Goal: Transaction & Acquisition: Purchase product/service

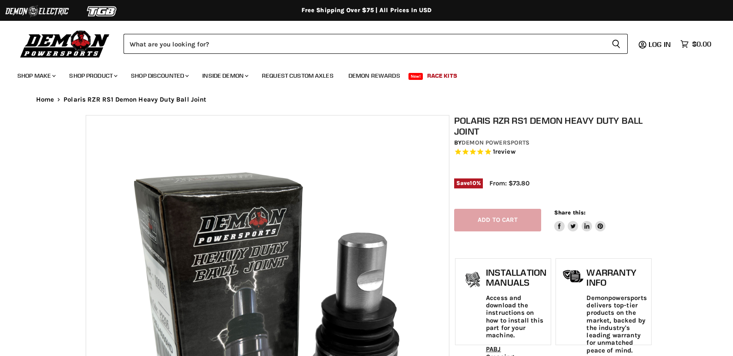
select select "******"
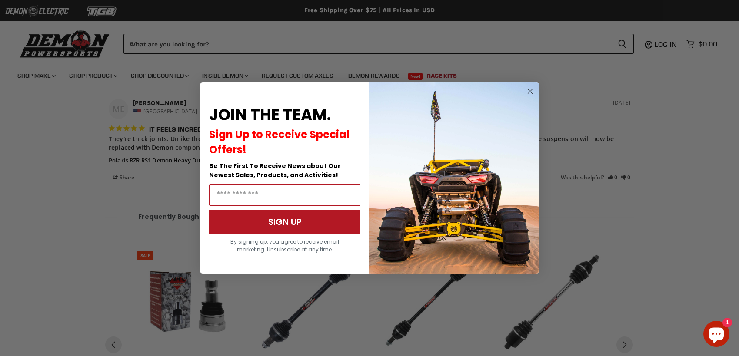
scroll to position [1037, 0]
